Goal: Task Accomplishment & Management: Use online tool/utility

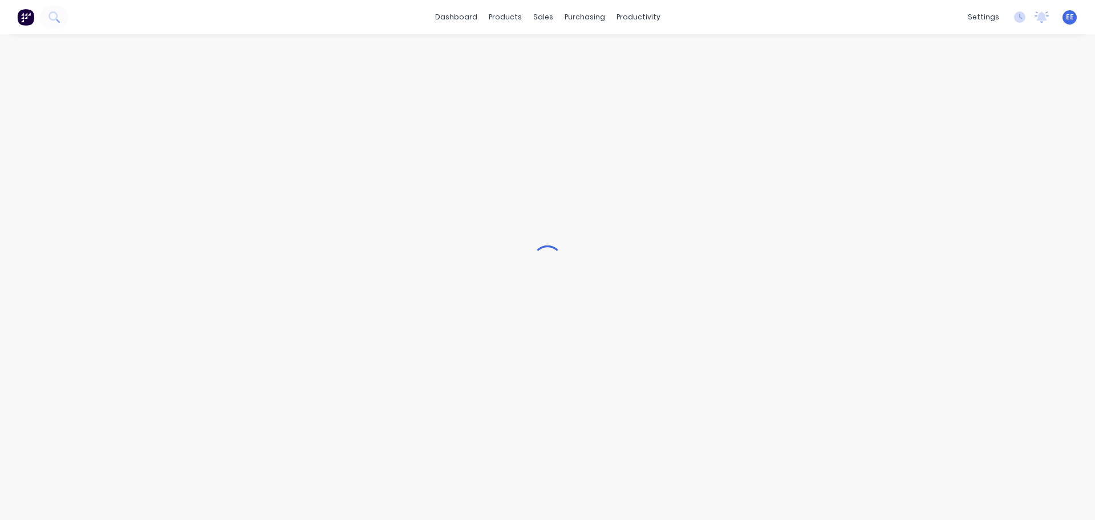
click at [450, 14] on div at bounding box center [547, 260] width 1095 height 520
click at [450, 15] on link "dashboard" at bounding box center [456, 17] width 54 height 17
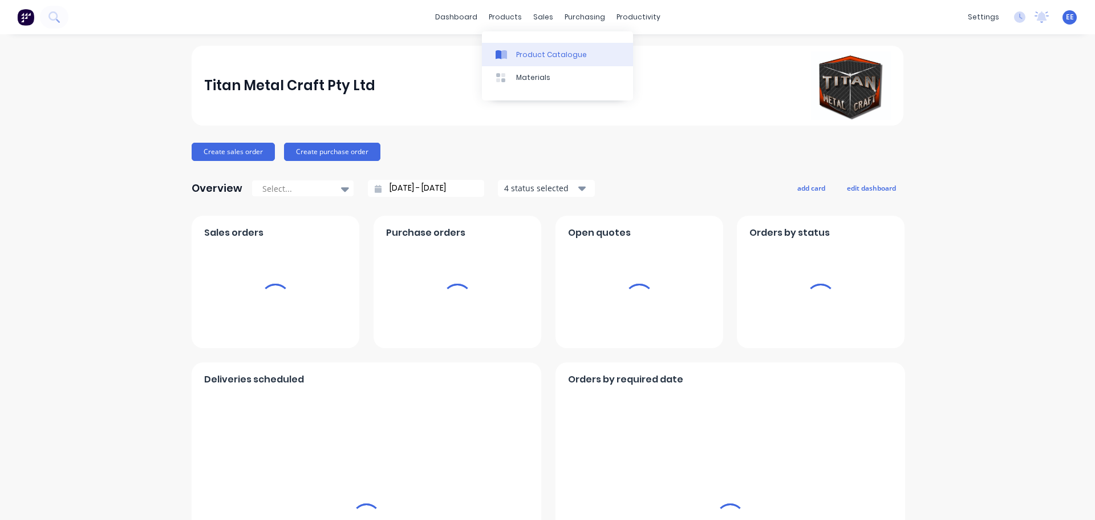
click at [519, 51] on div "Product Catalogue" at bounding box center [551, 55] width 71 height 10
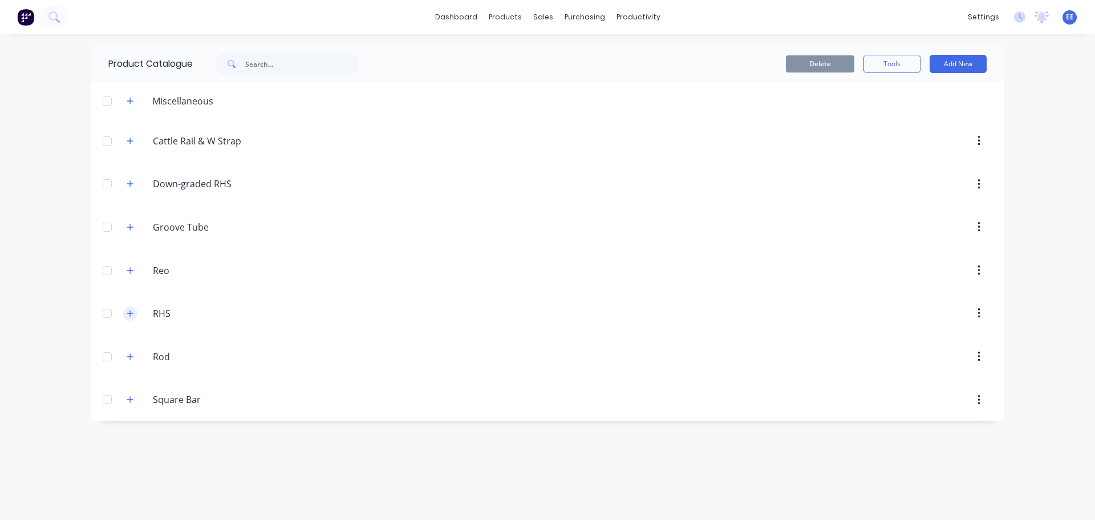
click at [129, 313] on icon "button" at bounding box center [130, 313] width 7 height 8
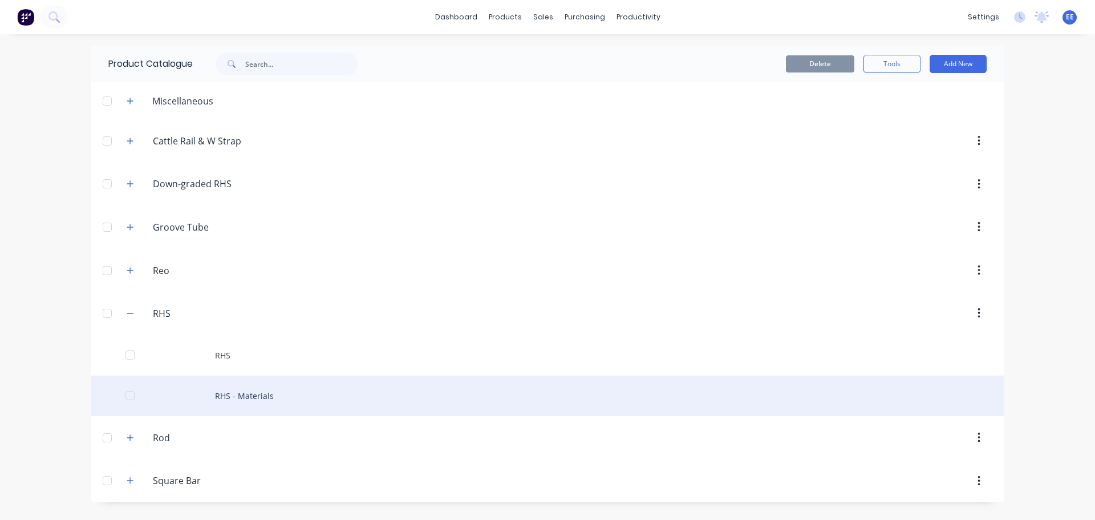
click at [217, 398] on div "RHS - Materials" at bounding box center [547, 395] width 913 height 40
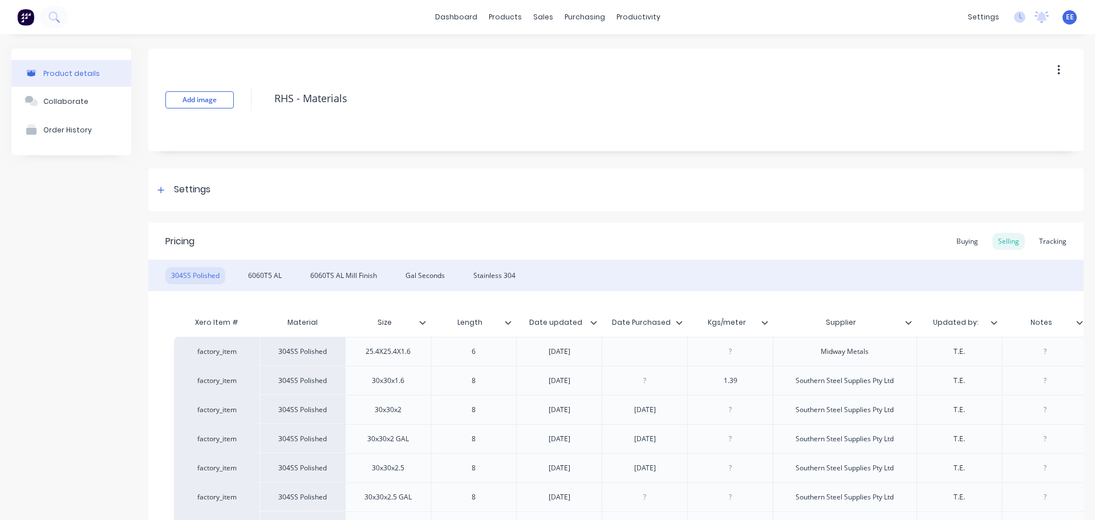
type textarea "x"
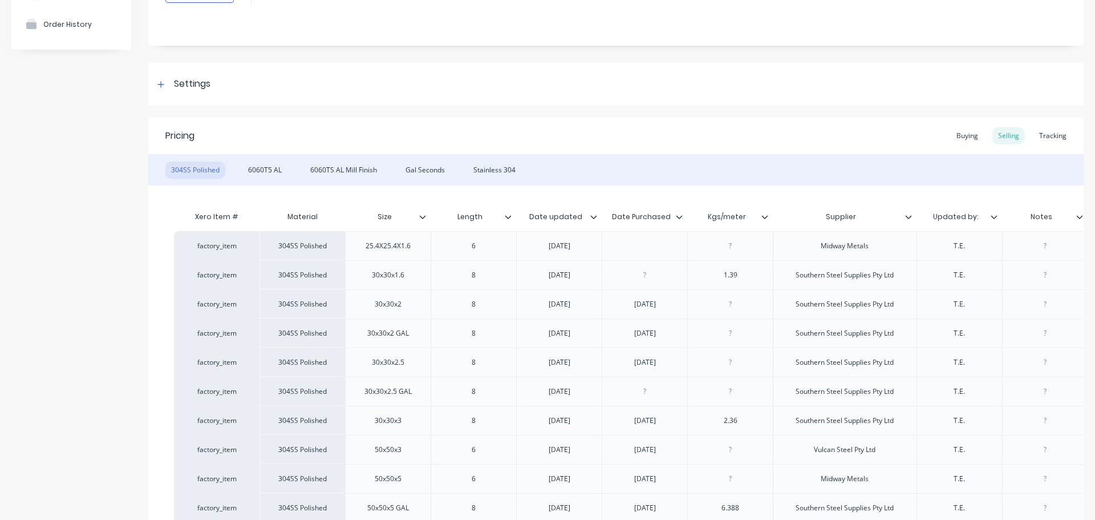
scroll to position [171, 0]
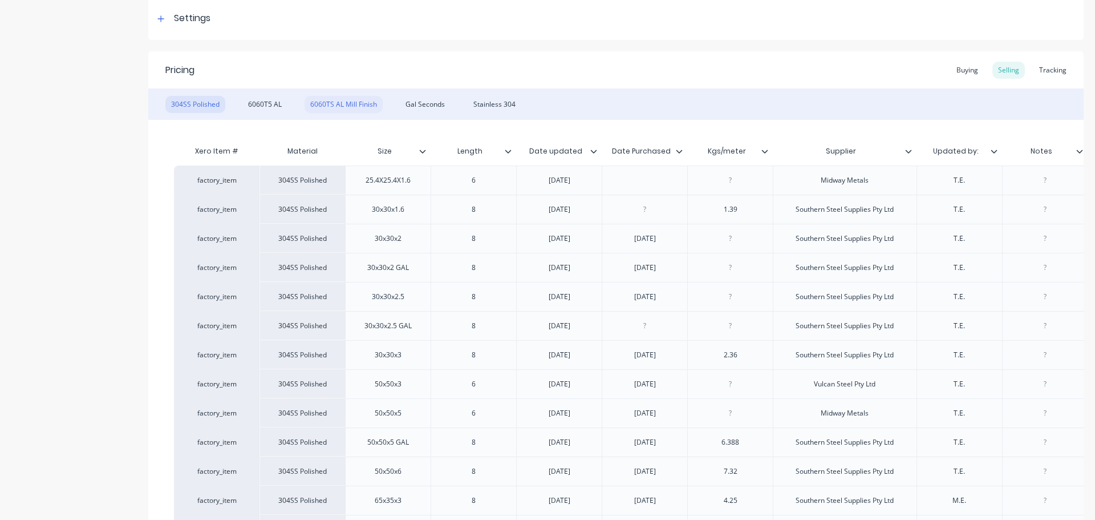
click at [332, 96] on div "6060TS AL Mill Finish" at bounding box center [344, 104] width 78 height 17
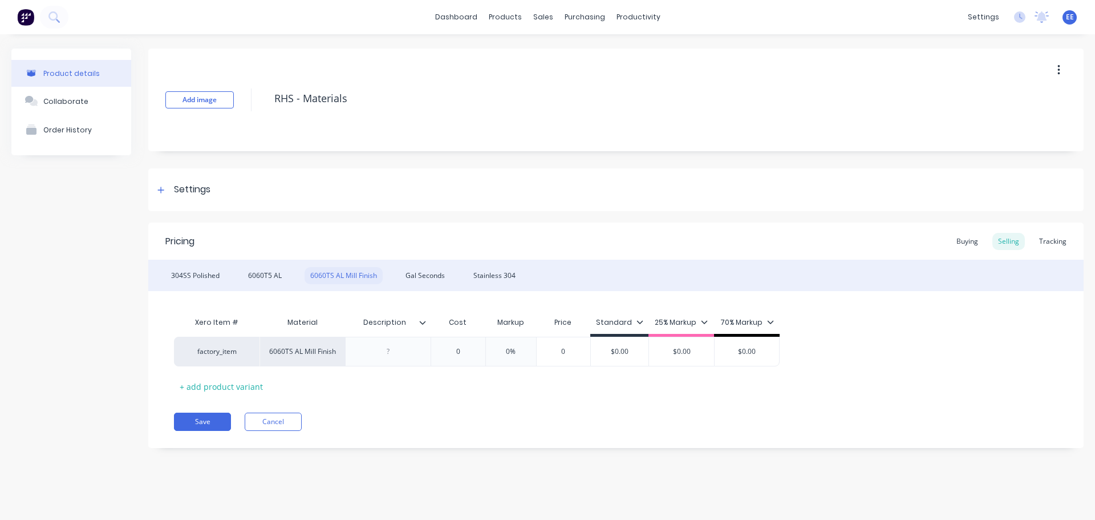
scroll to position [0, 0]
click at [265, 281] on div "6060T5 AL" at bounding box center [264, 275] width 45 height 17
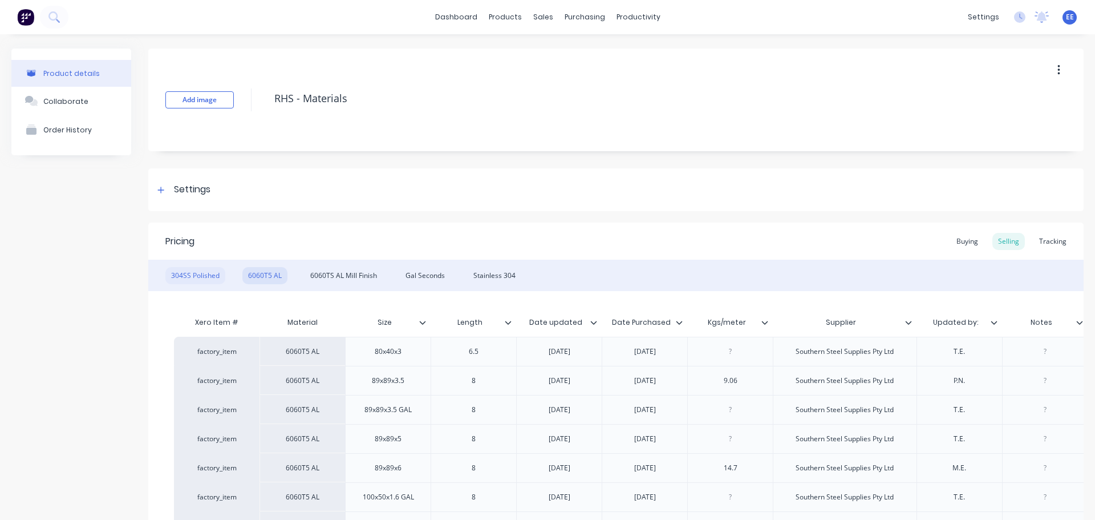
click at [204, 277] on div "304SS Polished" at bounding box center [195, 275] width 60 height 17
click at [270, 274] on div "6060T5 AL" at bounding box center [264, 275] width 45 height 17
drag, startPoint x: 329, startPoint y: 274, endPoint x: 343, endPoint y: 282, distance: 16.1
click at [329, 275] on div "6060TS AL Mill Finish" at bounding box center [344, 275] width 78 height 17
